Goal: Navigation & Orientation: Find specific page/section

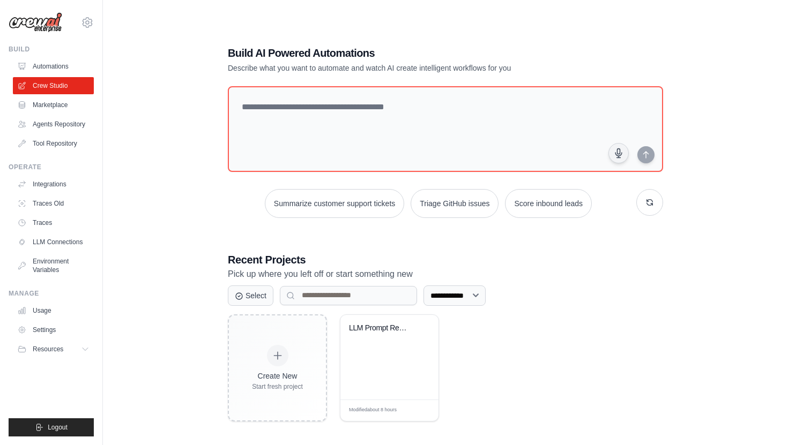
click at [39, 28] on img at bounding box center [36, 22] width 54 height 20
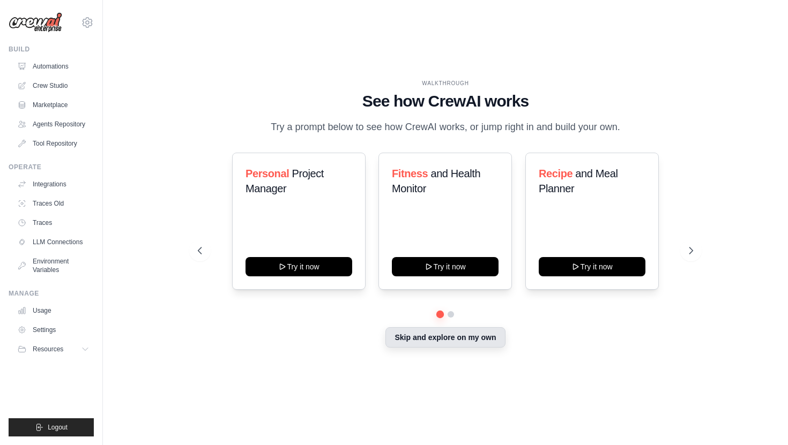
click at [470, 337] on button "Skip and explore on my own" at bounding box center [445, 337] width 120 height 20
